Goal: Information Seeking & Learning: Learn about a topic

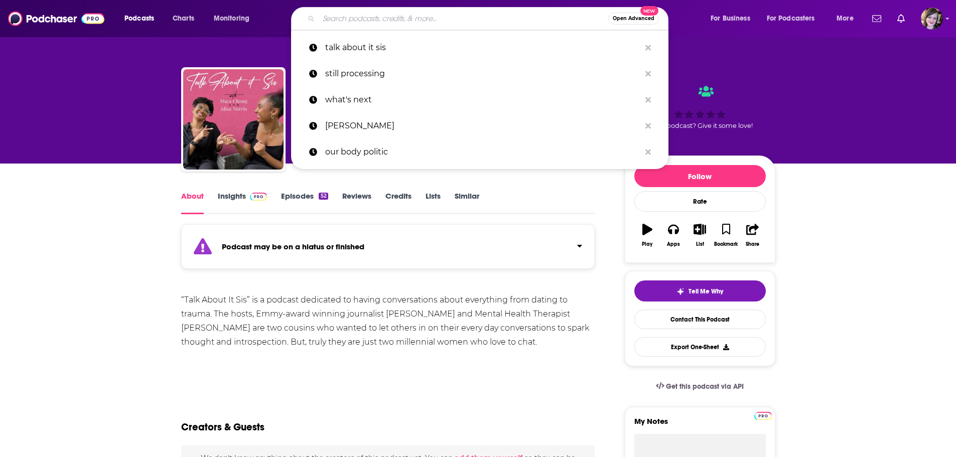
click at [338, 22] on input "Search podcasts, credits, & more..." at bounding box center [464, 19] width 290 height 16
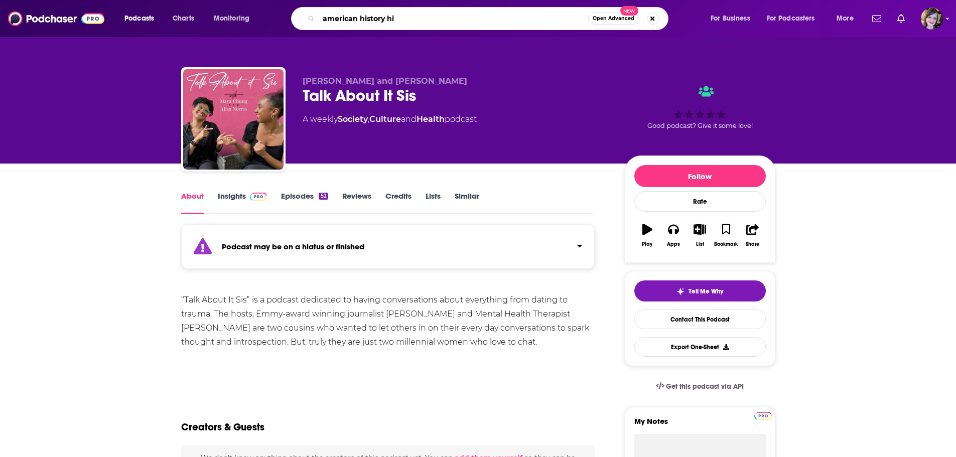
type input "american history hit"
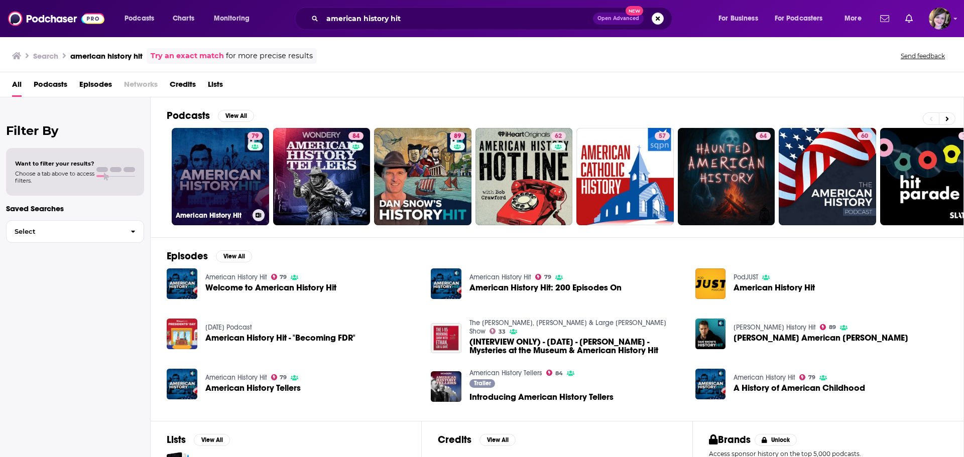
click at [188, 180] on link "79 American History Hit" at bounding box center [220, 176] width 97 height 97
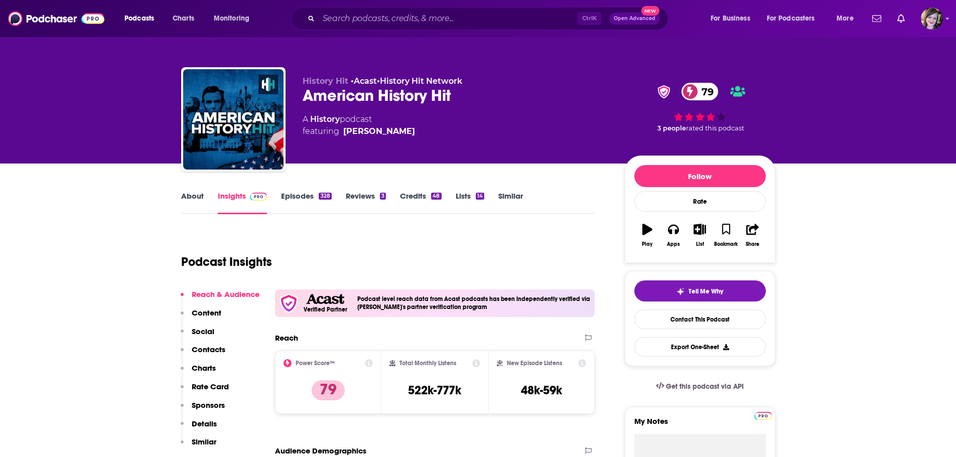
click at [192, 194] on link "About" at bounding box center [192, 202] width 23 height 23
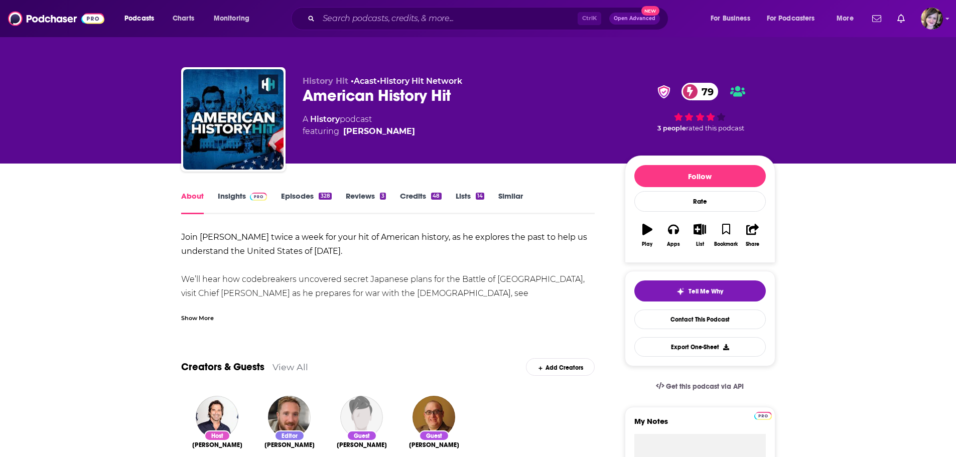
click at [183, 317] on div "Show More" at bounding box center [197, 318] width 33 height 10
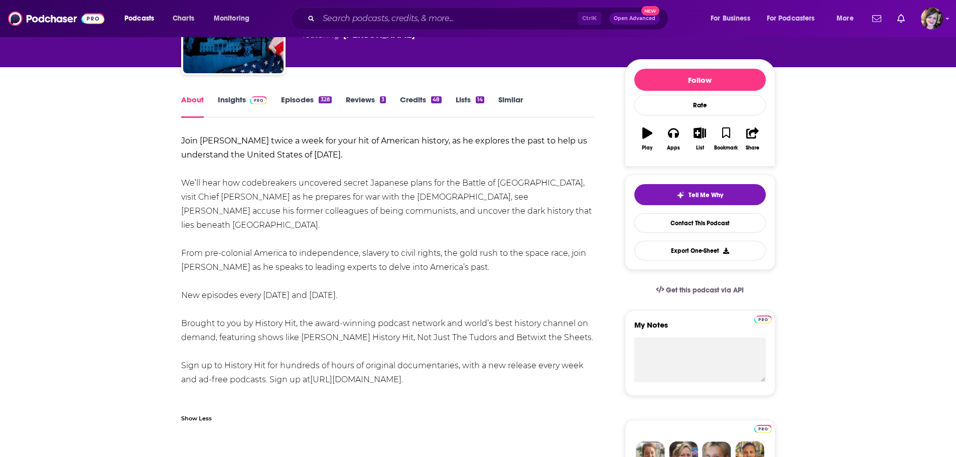
scroll to position [100, 0]
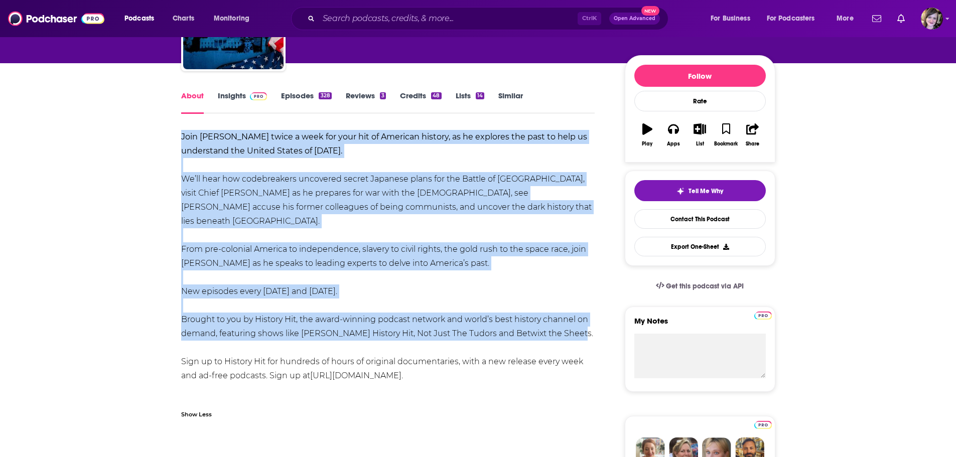
drag, startPoint x: 196, startPoint y: 146, endPoint x: 589, endPoint y: 322, distance: 430.4
copy div "Join Don Wildman twice a week for your hit of American history, as he explores …"
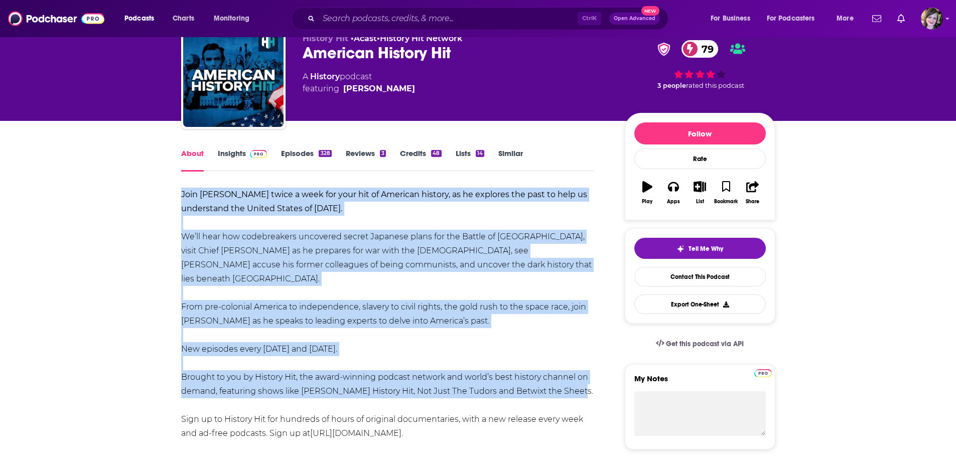
scroll to position [0, 0]
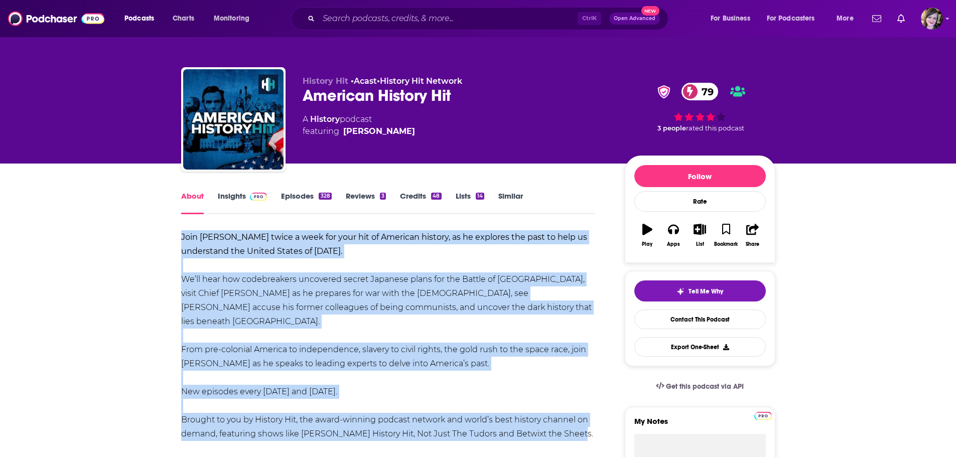
click at [225, 197] on link "Insights" at bounding box center [243, 202] width 50 height 23
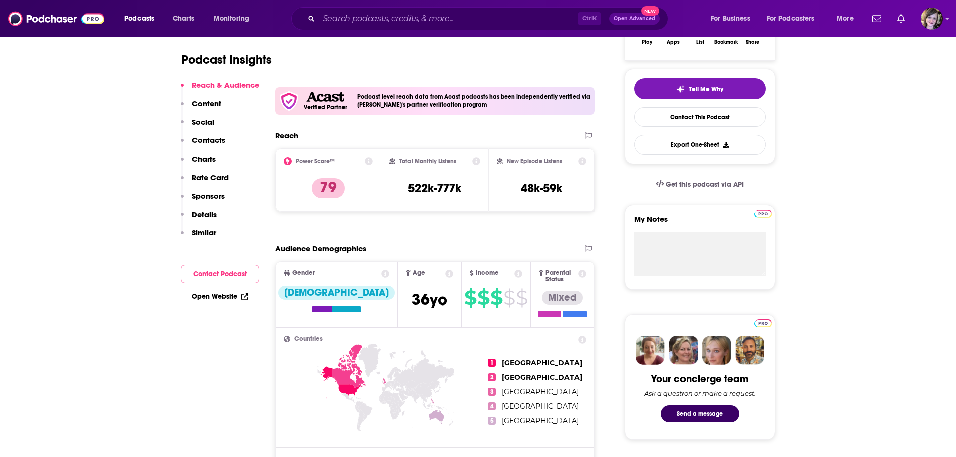
scroll to position [251, 0]
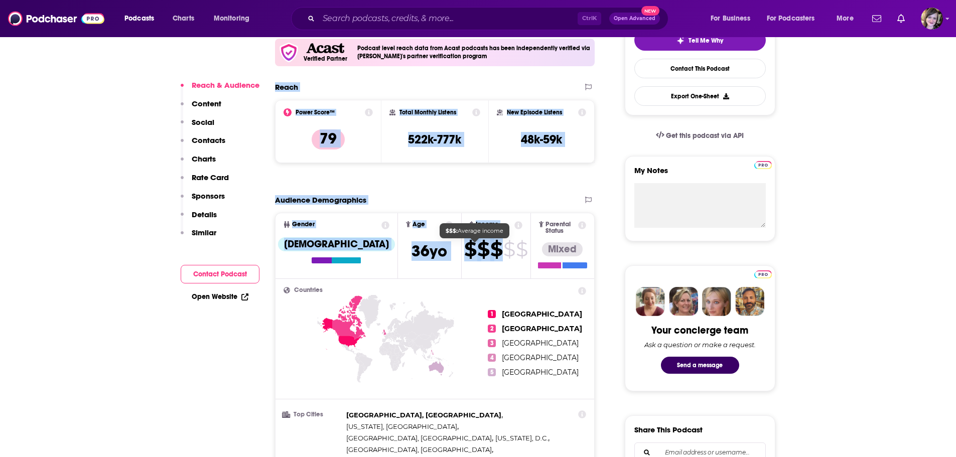
drag, startPoint x: 276, startPoint y: 91, endPoint x: 476, endPoint y: 249, distance: 255.4
copy div "Reach Power Score™ 79 Total Monthly Listens 522k-777k New Episode Listens 48k-5…"
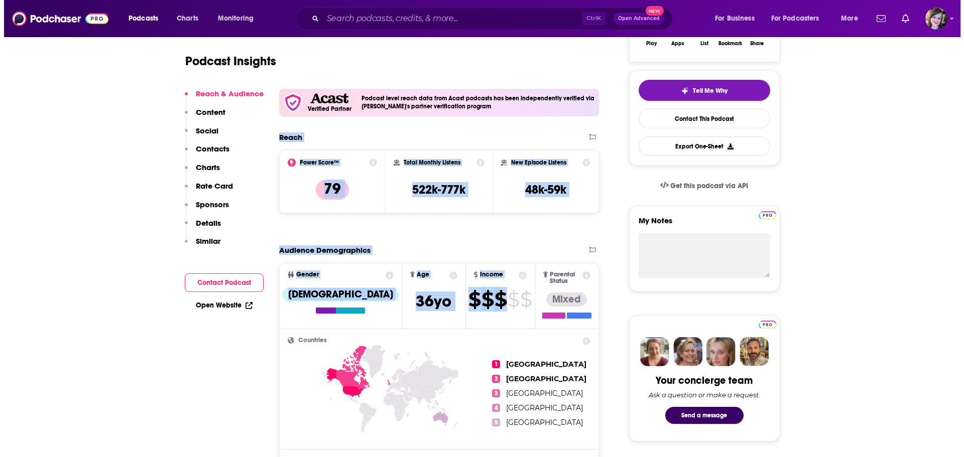
scroll to position [0, 0]
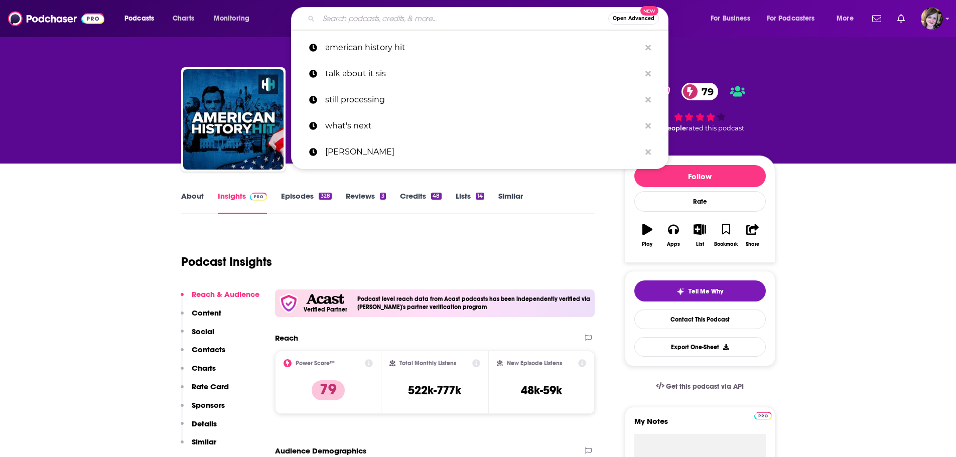
click at [392, 16] on input "Search podcasts, credits, & more..." at bounding box center [464, 19] width 290 height 16
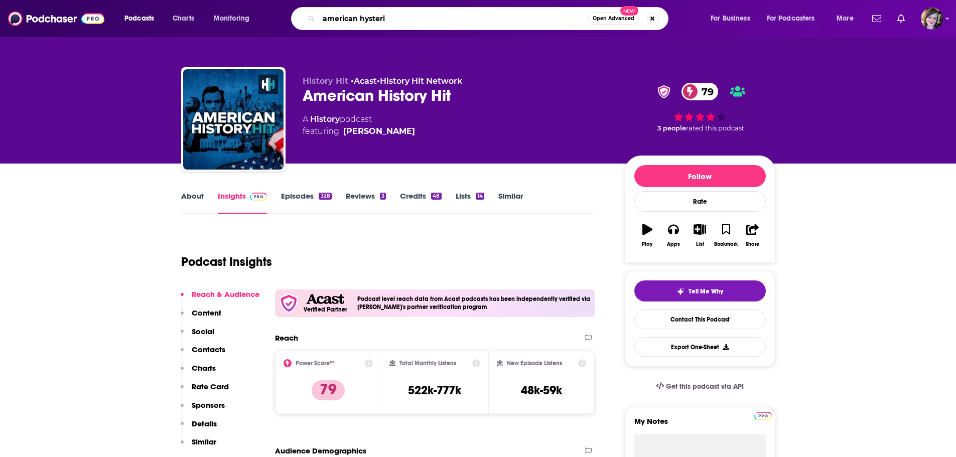
type input "american hysteria"
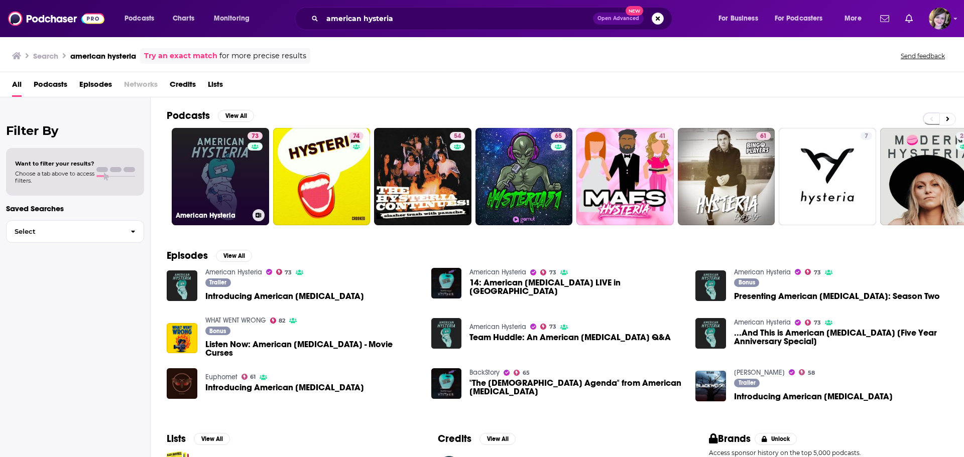
click at [212, 158] on link "73 American Hysteria" at bounding box center [220, 176] width 97 height 97
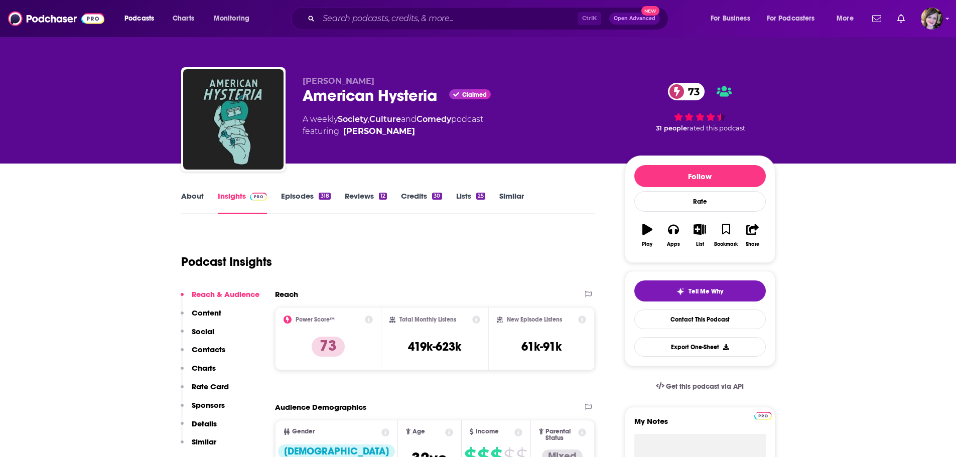
click at [187, 196] on link "About" at bounding box center [192, 202] width 23 height 23
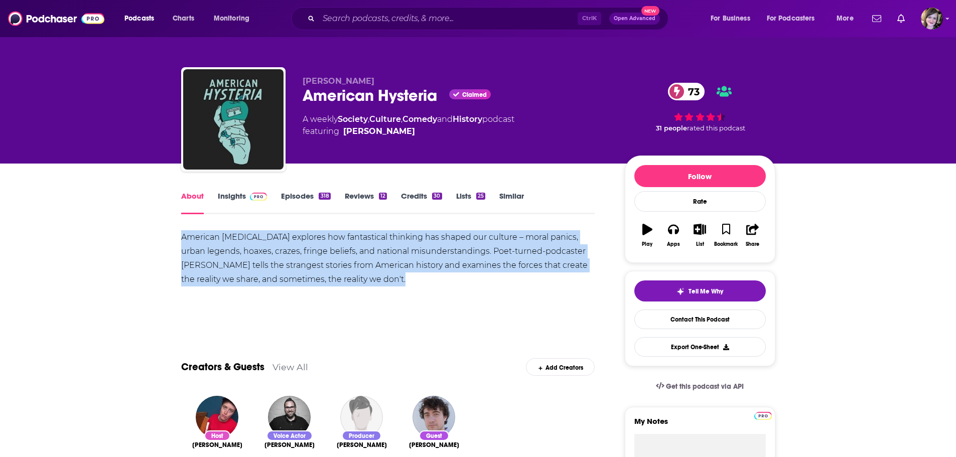
drag, startPoint x: 413, startPoint y: 280, endPoint x: 140, endPoint y: 233, distance: 277.0
copy div "American [MEDICAL_DATA] explores how fantastical thinking has shaped our cultur…"
click at [224, 197] on link "Insights" at bounding box center [243, 202] width 50 height 23
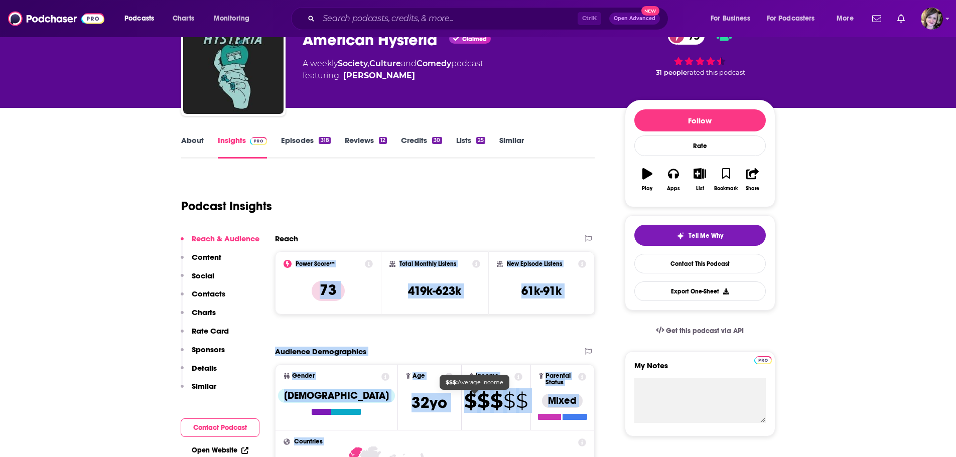
scroll to position [82, 0]
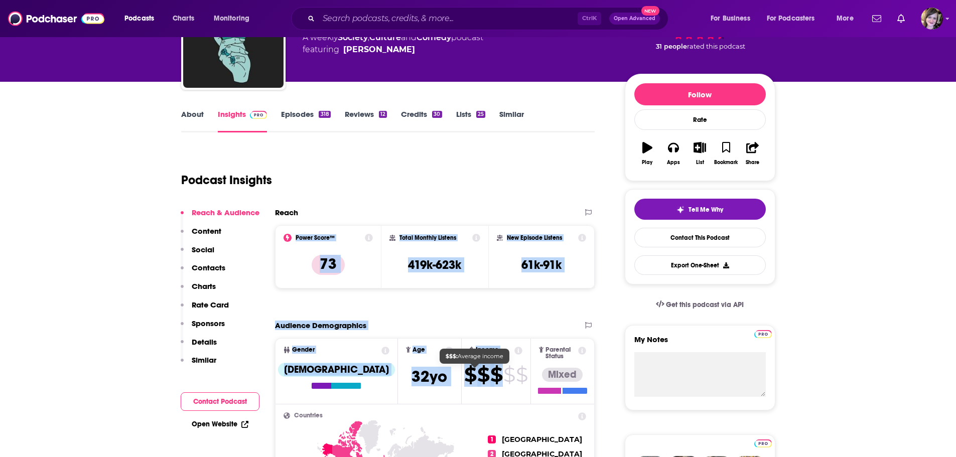
drag, startPoint x: 268, startPoint y: 317, endPoint x: 480, endPoint y: 380, distance: 221.0
copy div "Power Score™ 73 Total Monthly Listens 419k-623k New Episode Listens 61k-91k Exp…"
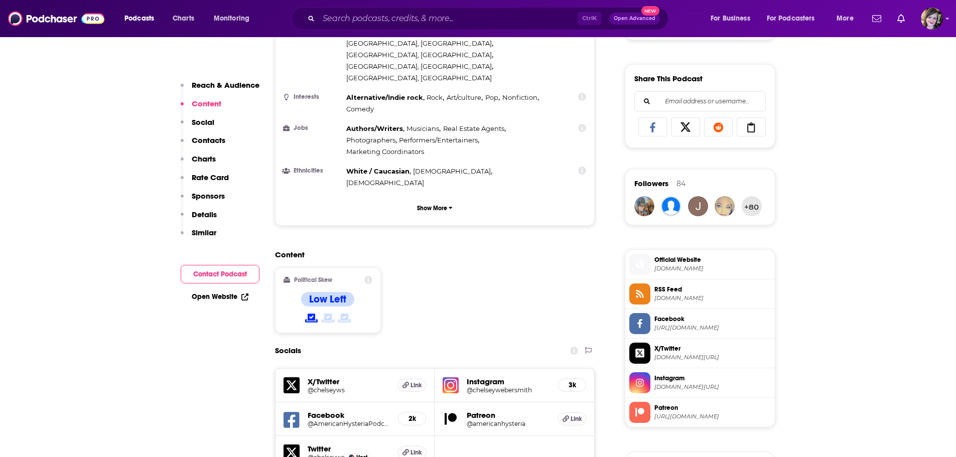
scroll to position [853, 0]
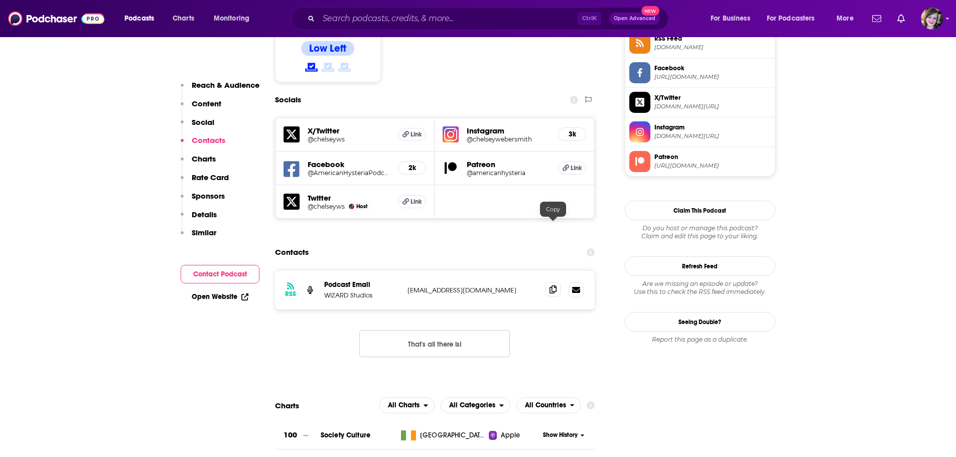
click at [554, 286] on icon at bounding box center [553, 290] width 7 height 8
click at [341, 19] on input "Search podcasts, credits, & more..." at bounding box center [448, 19] width 259 height 16
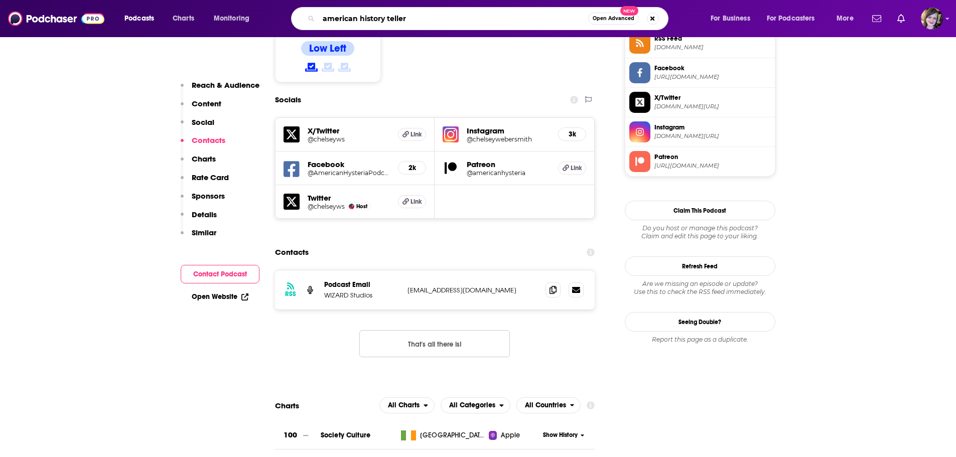
type input "american history tellers"
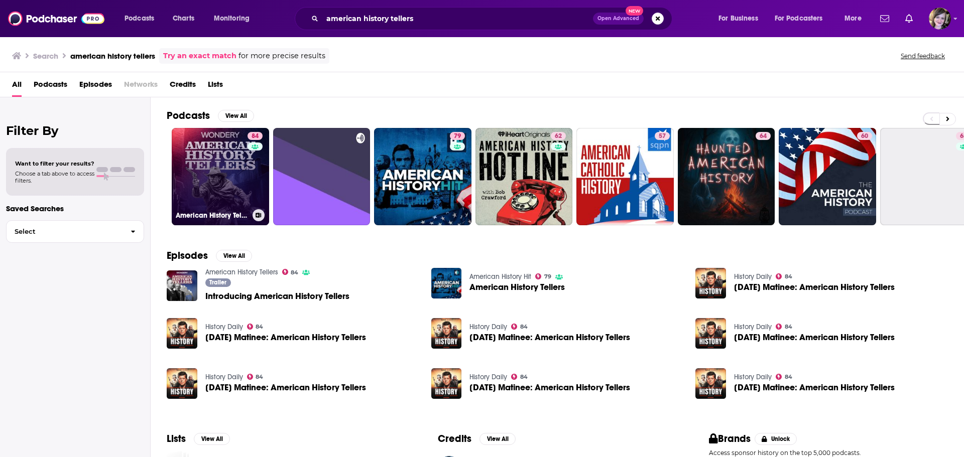
click at [212, 171] on link "84 American History Tellers" at bounding box center [220, 176] width 97 height 97
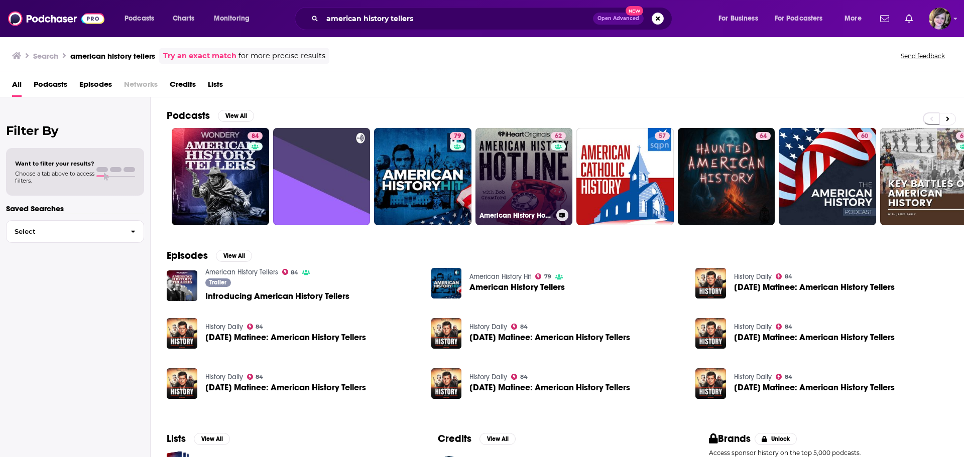
click at [514, 179] on link "62 American History Hotline" at bounding box center [523, 176] width 97 height 97
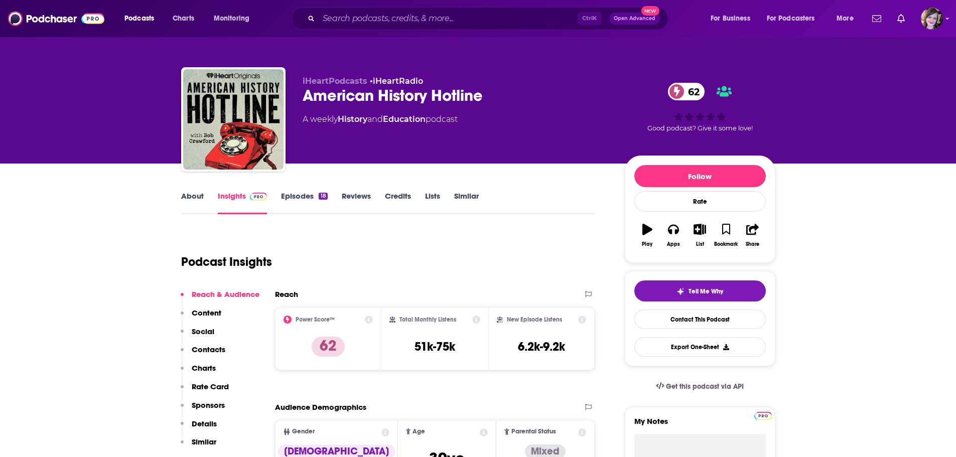
click at [188, 197] on link "About" at bounding box center [192, 202] width 23 height 23
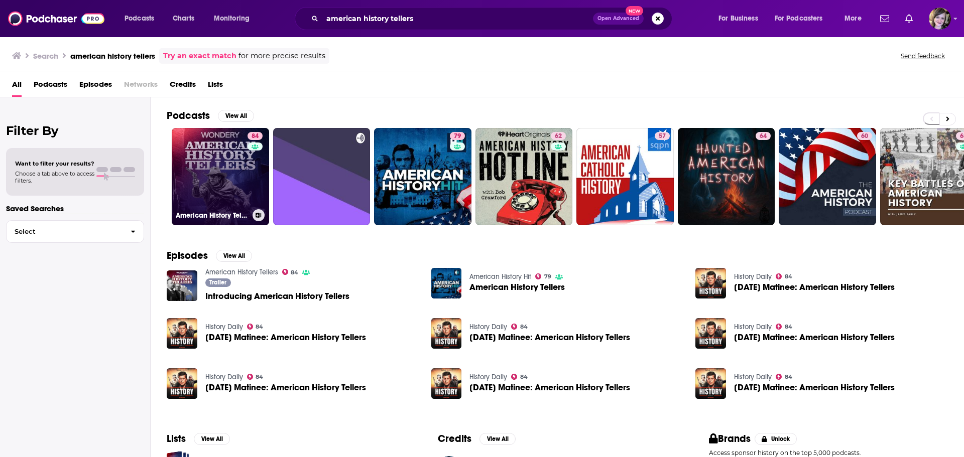
click at [203, 166] on link "84 American History Tellers" at bounding box center [220, 176] width 97 height 97
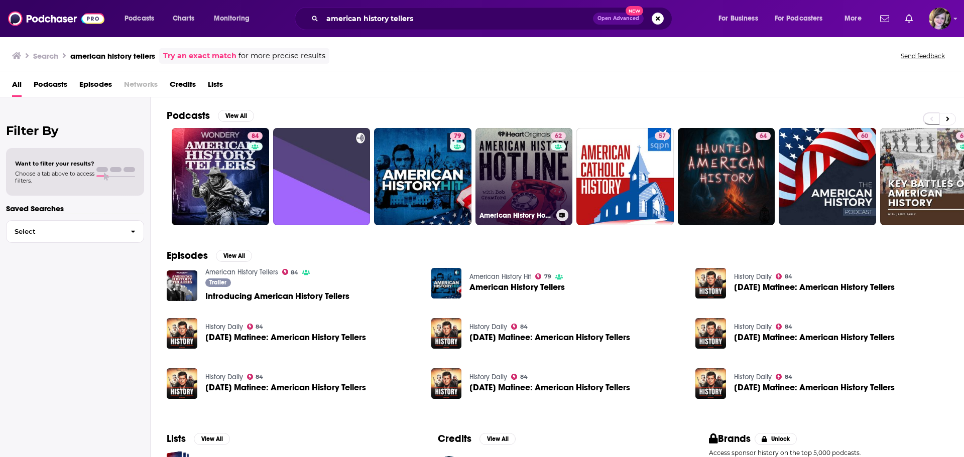
click at [524, 169] on link "62 American History Hotline" at bounding box center [523, 176] width 97 height 97
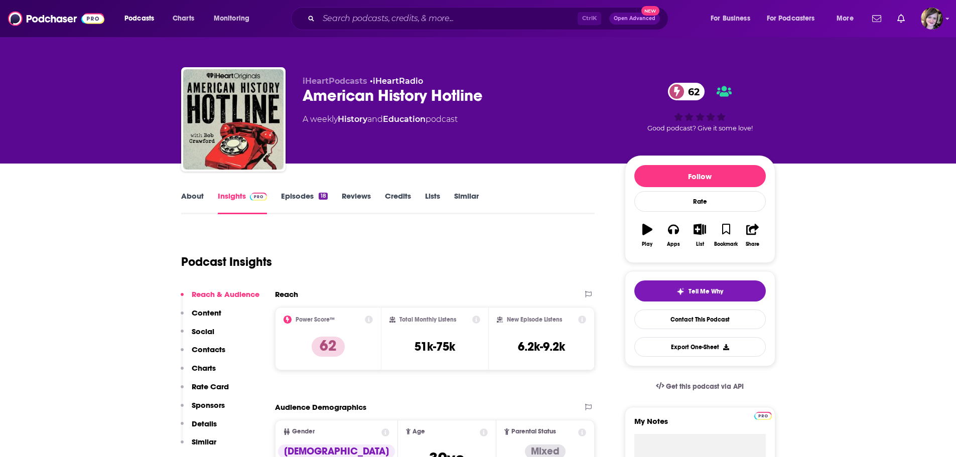
click at [182, 196] on link "About" at bounding box center [192, 202] width 23 height 23
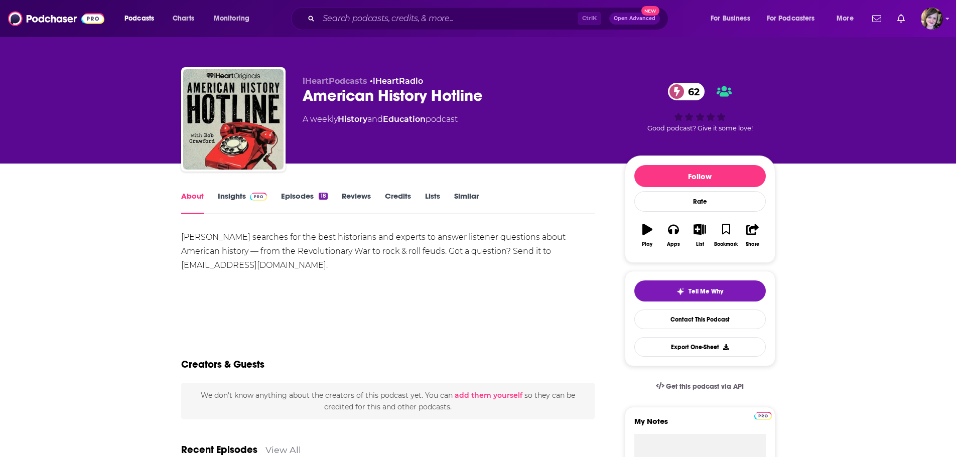
copy div "[PERSON_NAME] searches for the best historians and experts to answer listener q…"
drag, startPoint x: 342, startPoint y: 268, endPoint x: 146, endPoint y: 224, distance: 200.7
click at [234, 198] on link "Insights" at bounding box center [243, 202] width 50 height 23
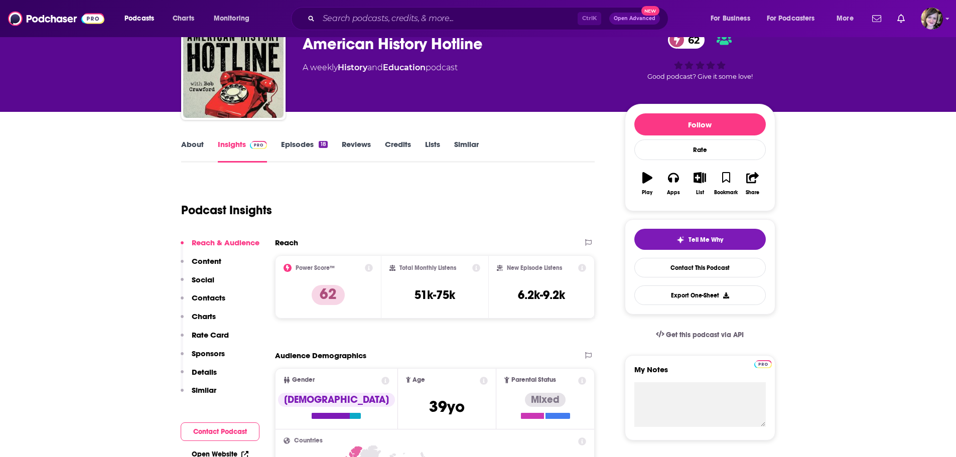
scroll to position [100, 0]
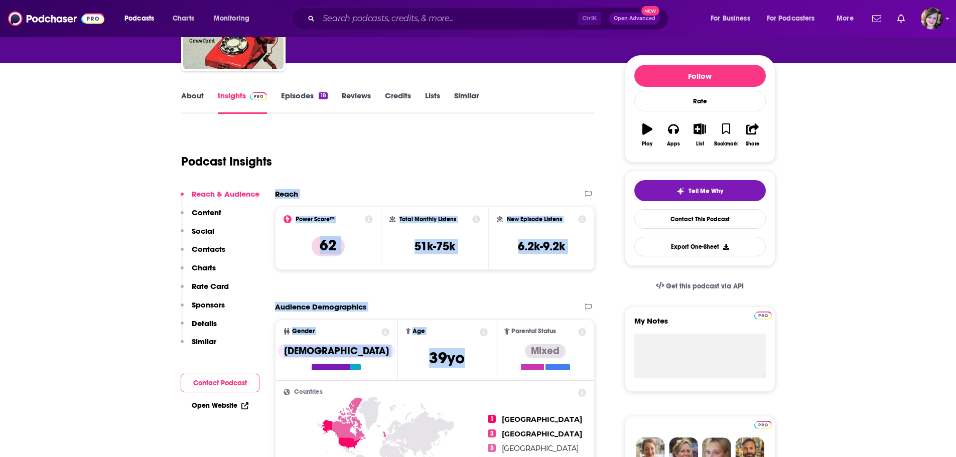
drag, startPoint x: 324, startPoint y: 218, endPoint x: 464, endPoint y: 353, distance: 194.9
copy div "Reach Power Score™ 62 Total Monthly Listens 51k-75k New Episode Listens 6.2k-9.…"
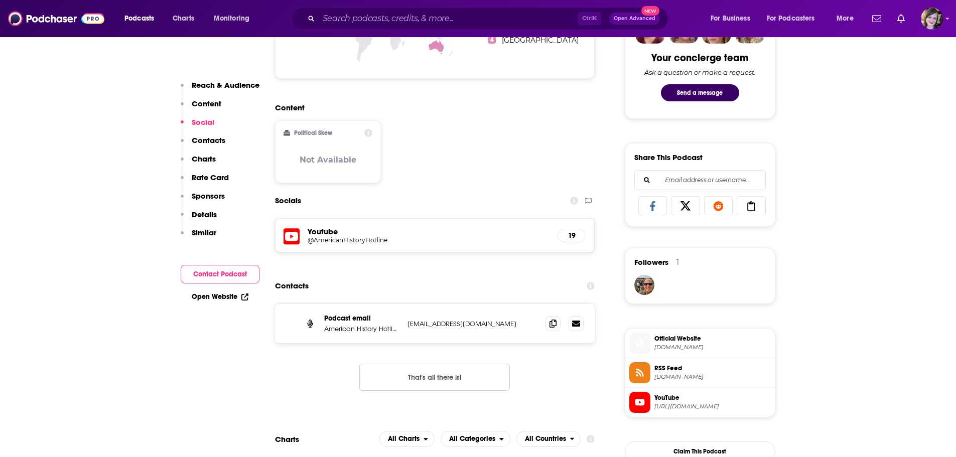
scroll to position [552, 0]
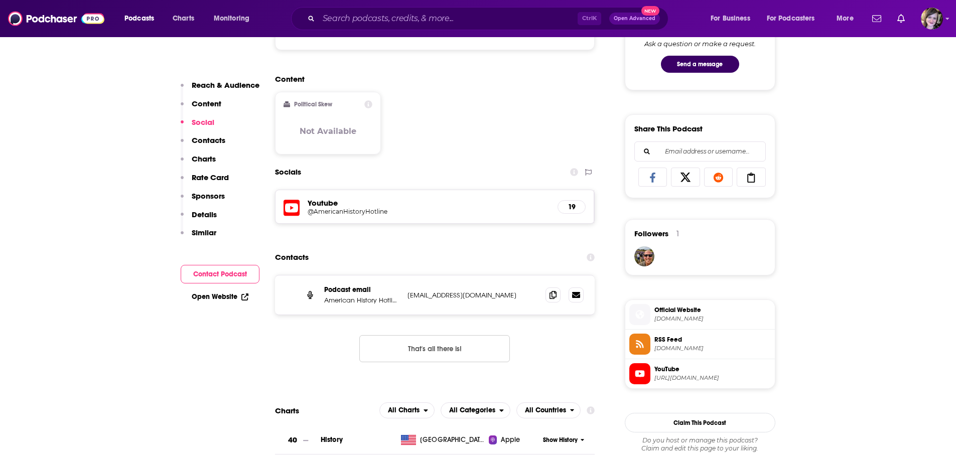
click at [212, 296] on link "Open Website" at bounding box center [220, 297] width 57 height 9
click at [552, 297] on icon at bounding box center [553, 295] width 7 height 8
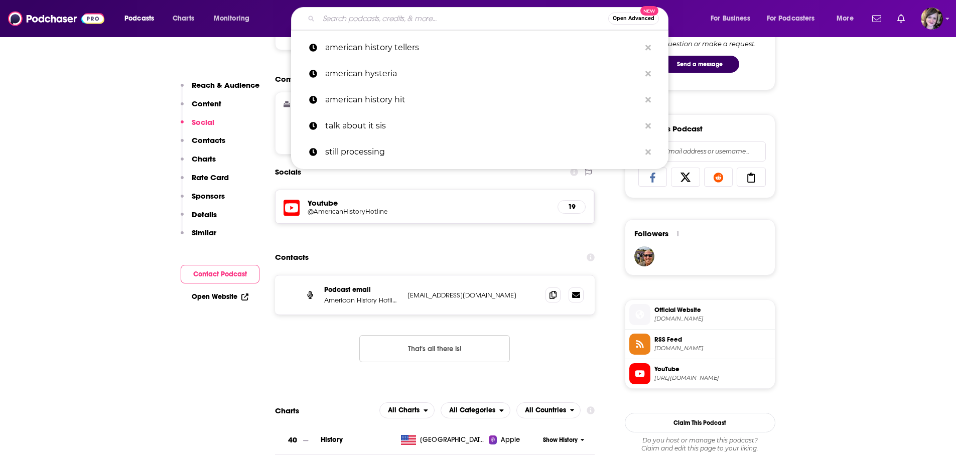
click at [339, 17] on input "Search podcasts, credits, & more..." at bounding box center [464, 19] width 290 height 16
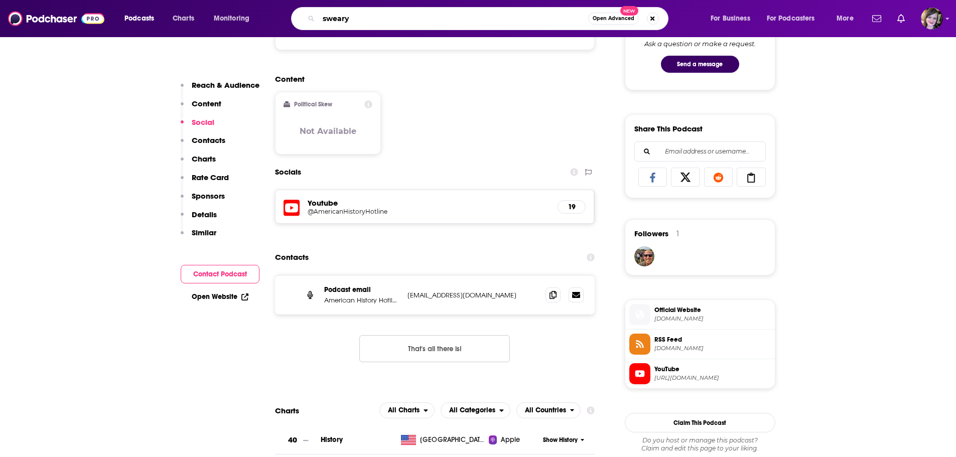
type input "sweary"
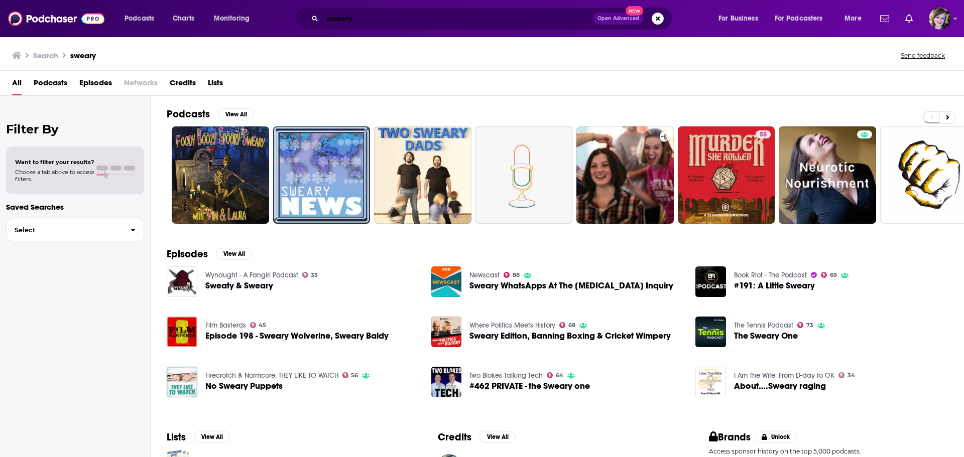
click at [371, 17] on input "sweary" at bounding box center [457, 19] width 271 height 16
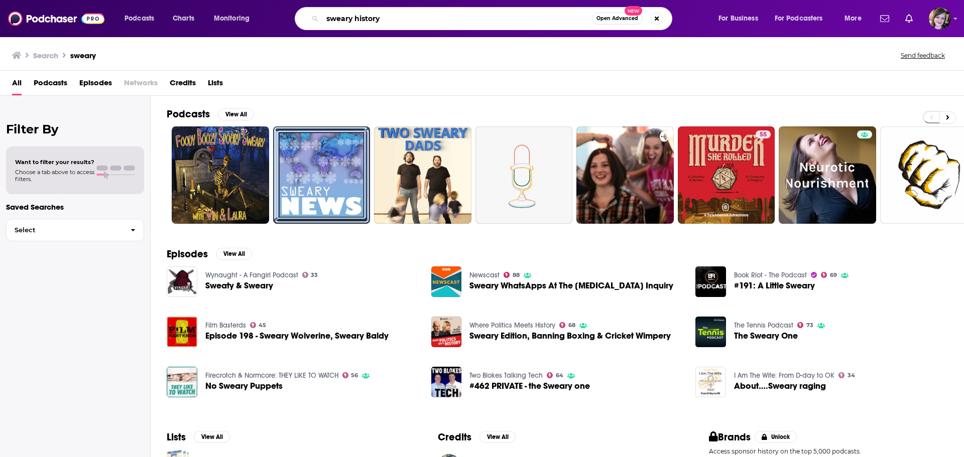
type input "sweary history"
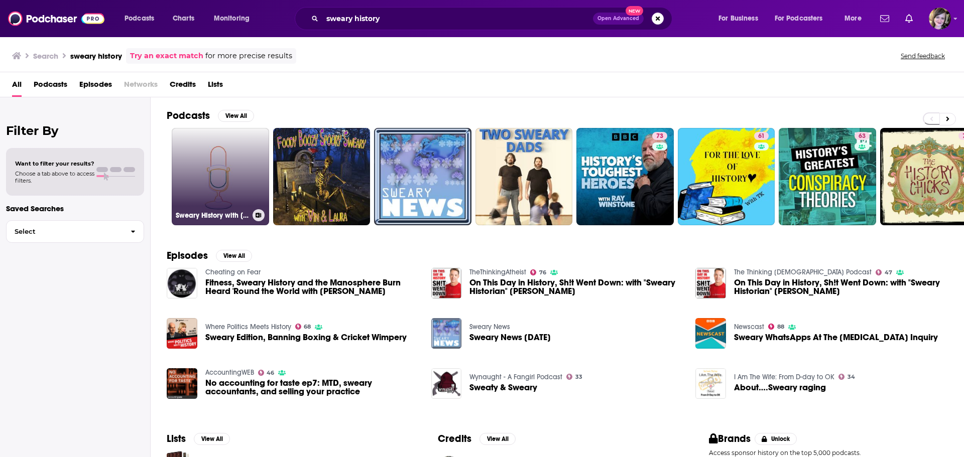
click at [224, 183] on link "Sweary History with [PERSON_NAME]" at bounding box center [220, 176] width 97 height 97
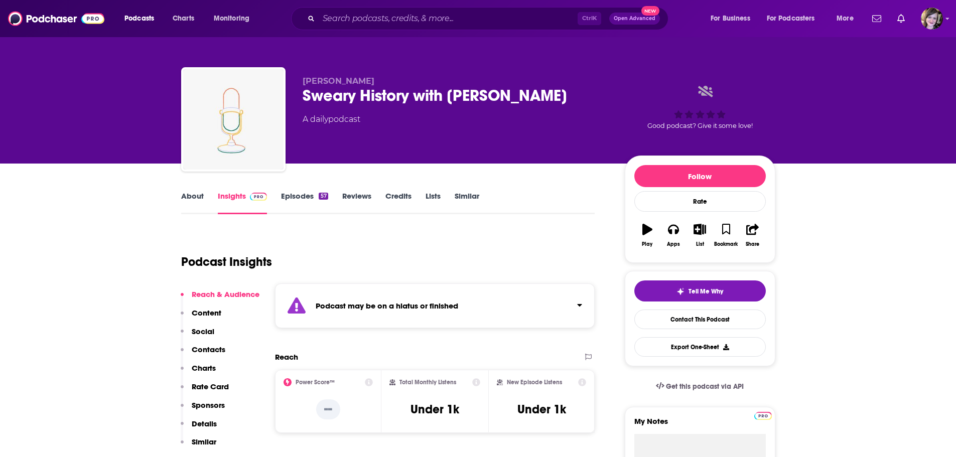
click at [192, 194] on link "About" at bounding box center [192, 202] width 23 height 23
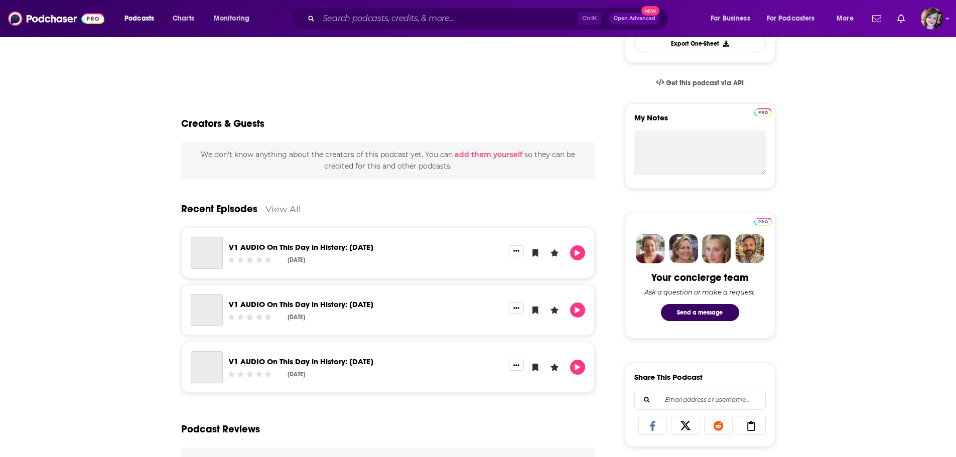
scroll to position [401, 0]
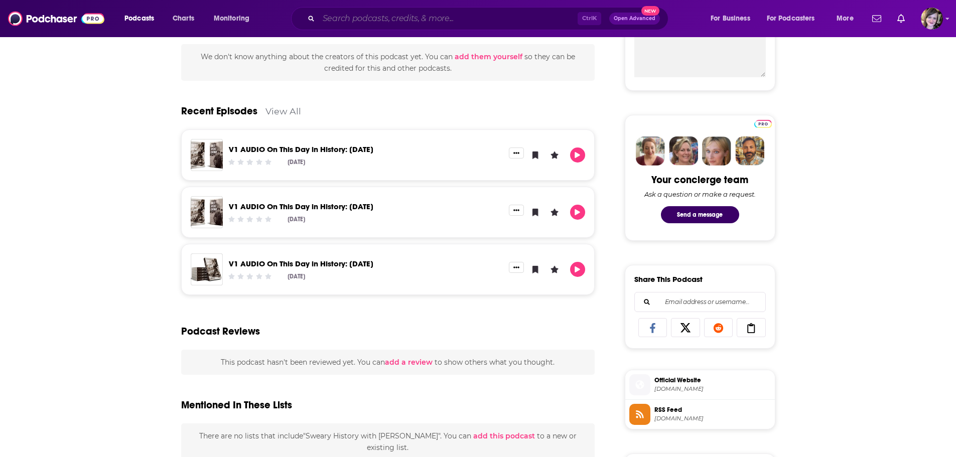
click at [337, 19] on input "Search podcasts, credits, & more..." at bounding box center [448, 19] width 259 height 16
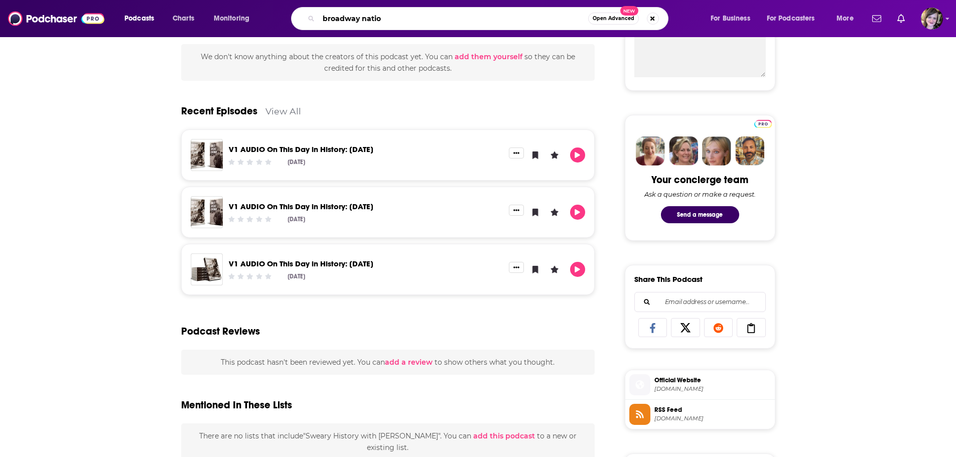
type input "broadway nation"
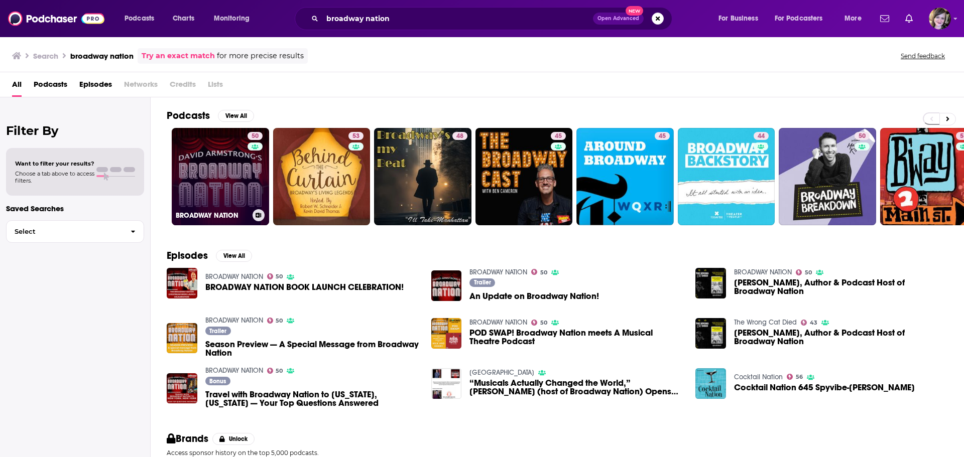
click at [203, 181] on link "50 BROADWAY NATION" at bounding box center [220, 176] width 97 height 97
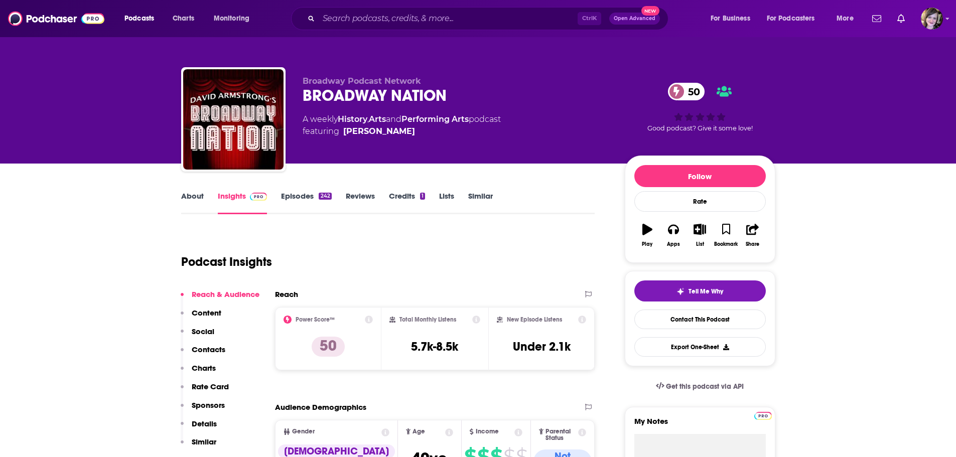
click at [197, 194] on link "About" at bounding box center [192, 202] width 23 height 23
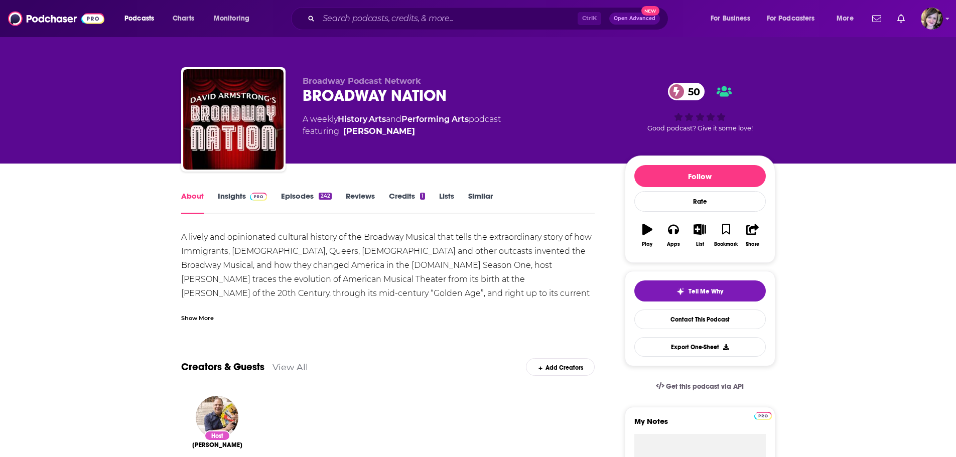
click at [189, 319] on div "Show More" at bounding box center [197, 318] width 33 height 10
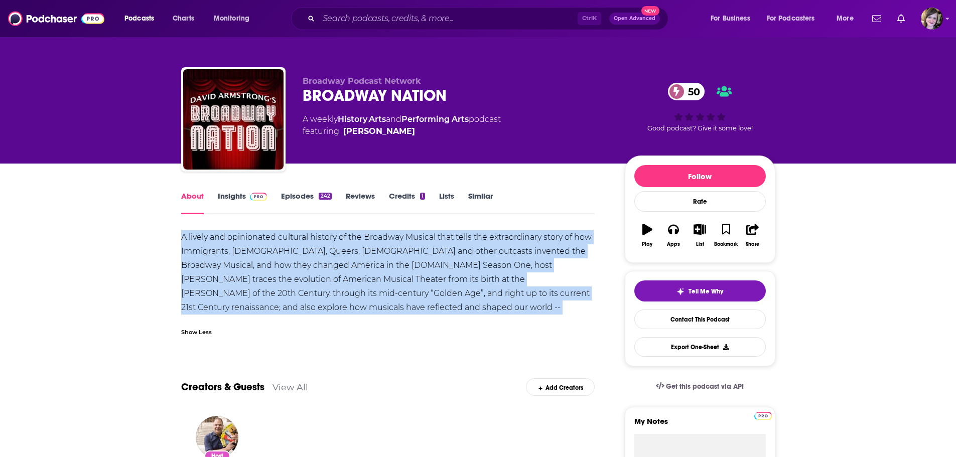
copy div "A lively and opinionated cultural history of the Broadway Musical that tells th…"
drag, startPoint x: 590, startPoint y: 308, endPoint x: 180, endPoint y: 236, distance: 415.8
drag, startPoint x: 418, startPoint y: 132, endPoint x: 406, endPoint y: 164, distance: 34.0
click at [299, 118] on div "Broadway Podcast Network BROADWAY NATION 50 A weekly History , Arts and Perform…" at bounding box center [478, 121] width 594 height 108
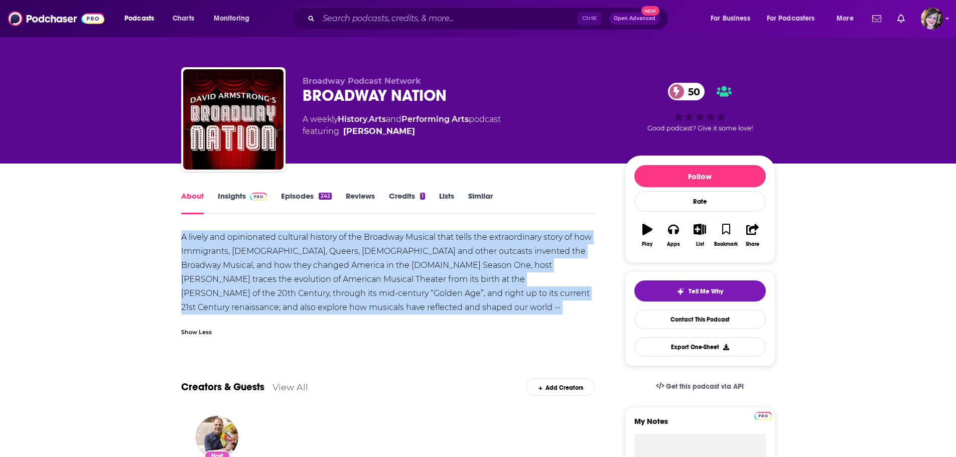
click at [443, 126] on span "featuring [PERSON_NAME]" at bounding box center [402, 131] width 198 height 12
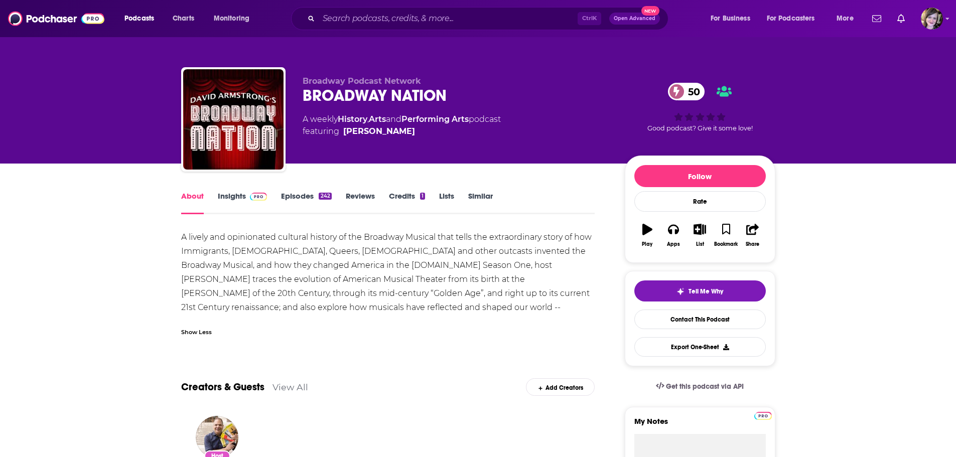
drag, startPoint x: 307, startPoint y: 117, endPoint x: 420, endPoint y: 144, distance: 116.0
click at [420, 144] on div "Broadway Podcast Network BROADWAY NATION 50 A weekly History , Arts and Perform…" at bounding box center [478, 121] width 594 height 108
copy div "A weekly History , Arts and Performing Arts podcast featuring [PERSON_NAME]"
click at [237, 199] on link "Insights" at bounding box center [243, 202] width 50 height 23
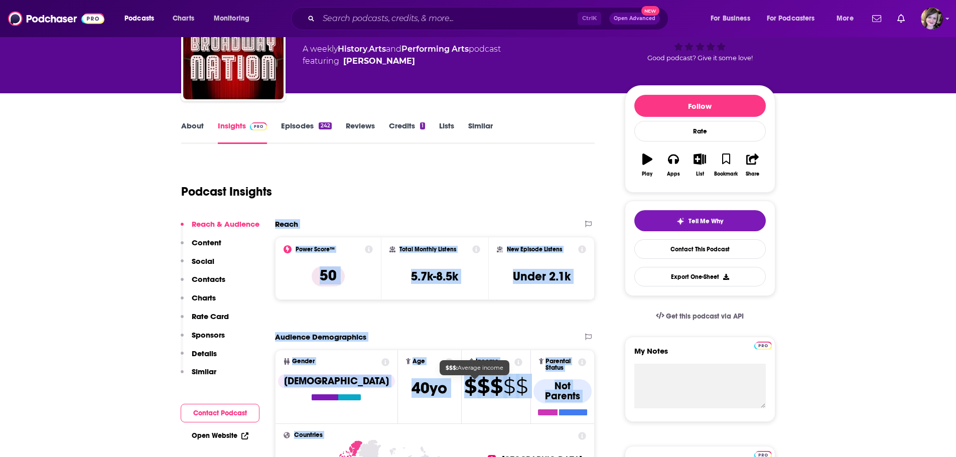
scroll to position [99, 0]
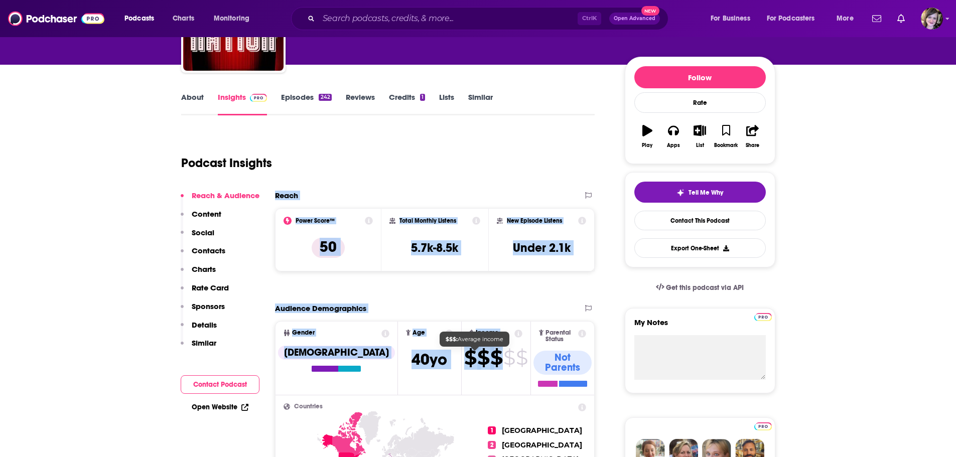
drag, startPoint x: 314, startPoint y: 304, endPoint x: 477, endPoint y: 365, distance: 174.0
copy div "Reach Power Score™ 50 Total Monthly Listens 5.7k-8.5k New Episode Listens Under…"
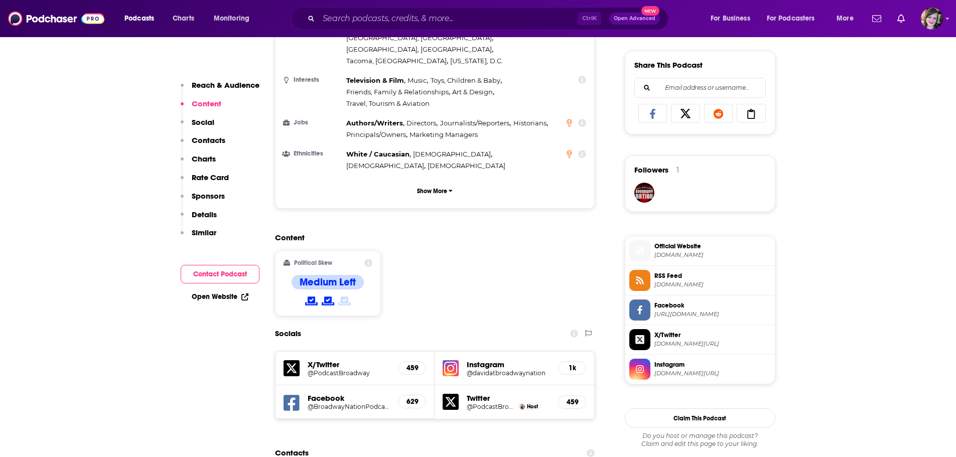
scroll to position [801, 0]
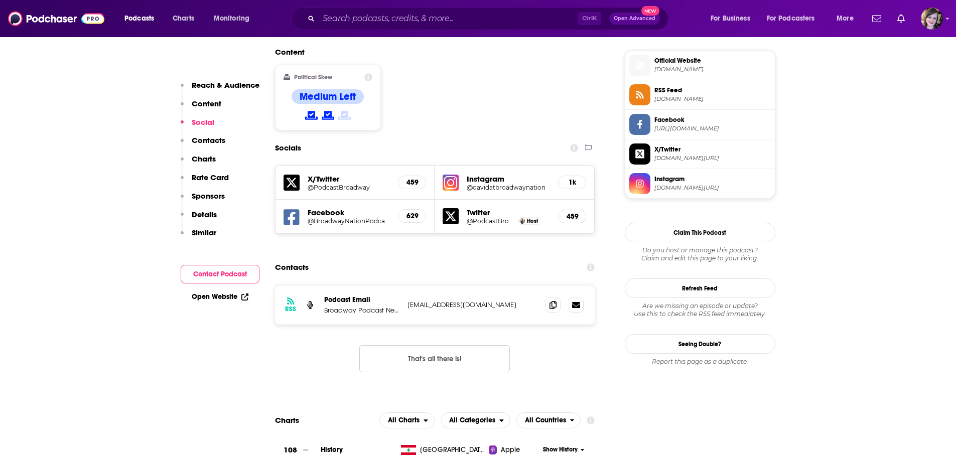
click at [202, 296] on link "Open Website" at bounding box center [220, 297] width 57 height 9
click at [554, 301] on icon at bounding box center [553, 305] width 7 height 8
